Goal: Navigation & Orientation: Find specific page/section

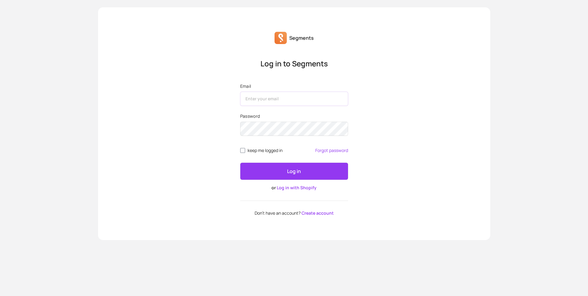
click at [308, 105] on input "Email" at bounding box center [294, 99] width 108 height 14
click at [420, 85] on div "Log in to Segments Email Password keep me logged in Forgot password Log in or L…" at bounding box center [294, 137] width 392 height 157
click at [294, 189] on link "Log in with Shopify" at bounding box center [297, 188] width 40 height 6
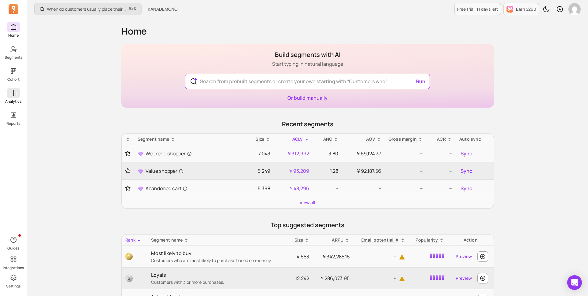
click at [13, 93] on icon at bounding box center [14, 93] width 6 height 6
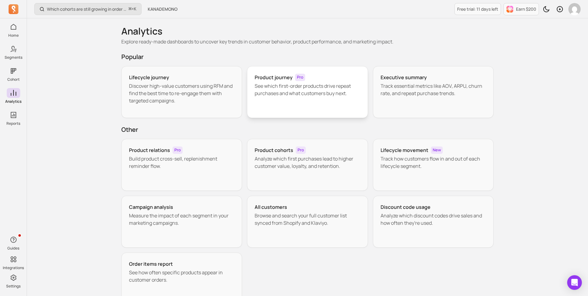
click at [272, 106] on div "Product journey Pro See which first-order products drive repeat purchases and w…" at bounding box center [307, 92] width 121 height 52
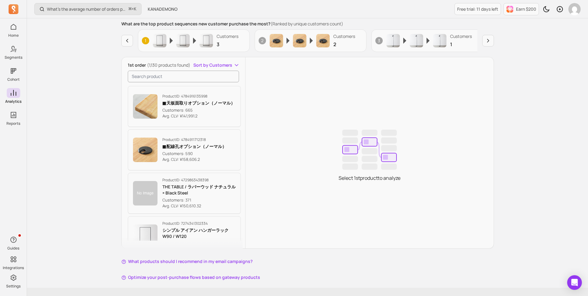
scroll to position [101, 0]
